Goal: Find specific page/section: Find specific page/section

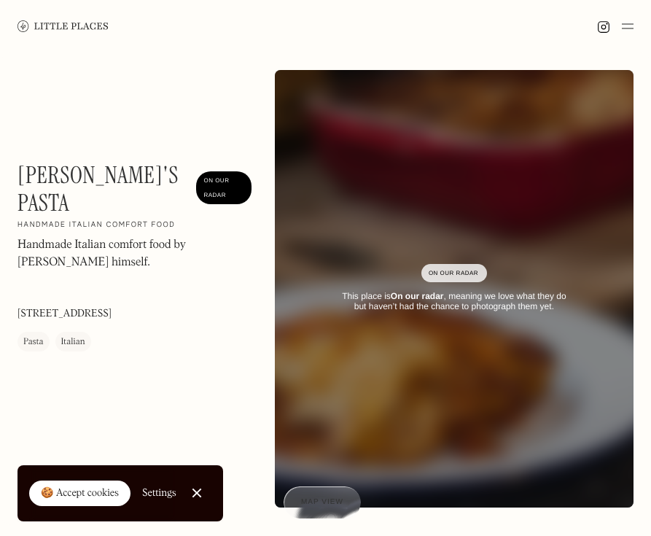
click at [71, 23] on img at bounding box center [62, 25] width 91 height 11
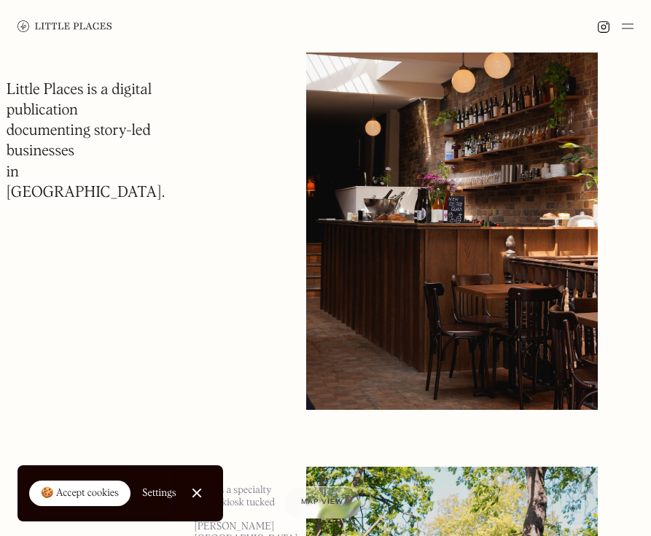
scroll to position [10505, 0]
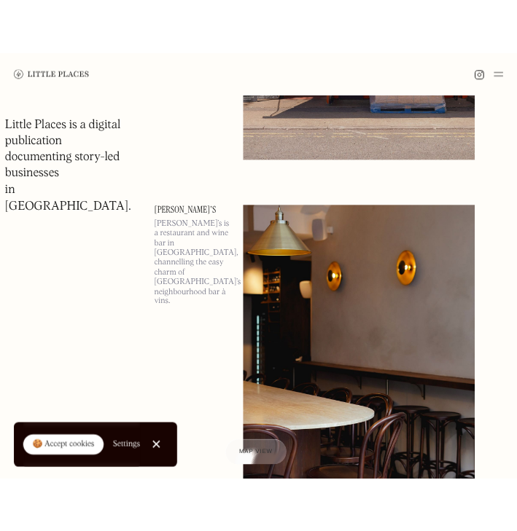
scroll to position [8202, 0]
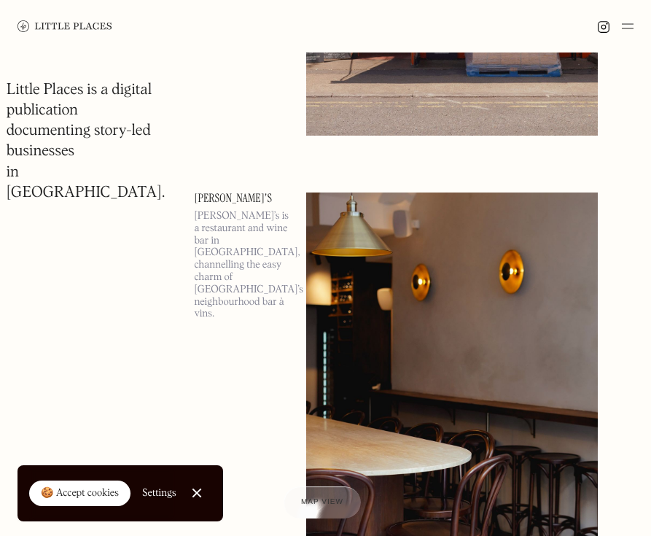
click at [230, 193] on link "[PERSON_NAME]'s" at bounding box center [241, 198] width 95 height 12
